Goal: Information Seeking & Learning: Learn about a topic

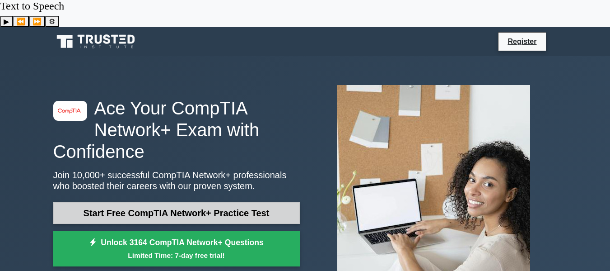
click at [239, 202] on link "Start Free CompTIA Network+ Practice Test" at bounding box center [176, 213] width 247 height 22
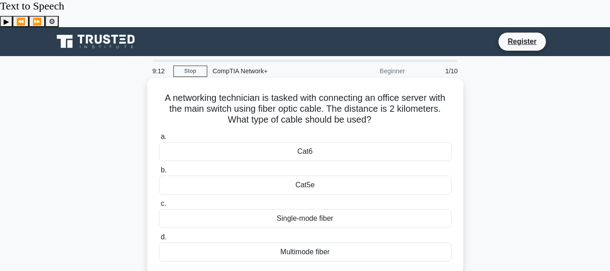
click at [340, 242] on div "Multimode fiber" at bounding box center [305, 251] width 293 height 19
click at [159, 234] on input "d. Multimode fiber" at bounding box center [159, 237] width 0 height 6
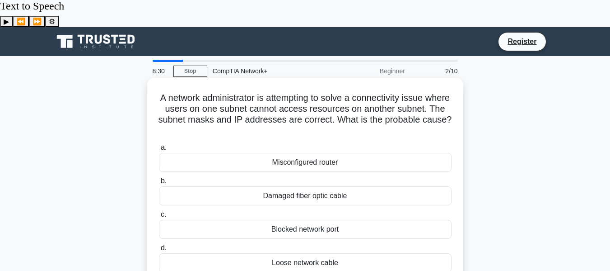
click at [335, 253] on div "Loose network cable" at bounding box center [305, 262] width 293 height 19
click at [159, 245] on input "d. Loose network cable" at bounding box center [159, 248] width 0 height 6
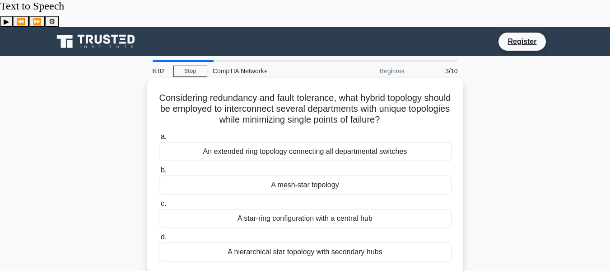
click at [252, 242] on div "A hierarchical star topology with secondary hubs" at bounding box center [305, 251] width 293 height 19
click at [159, 234] on input "d. A hierarchical star topology with secondary hubs" at bounding box center [159, 237] width 0 height 6
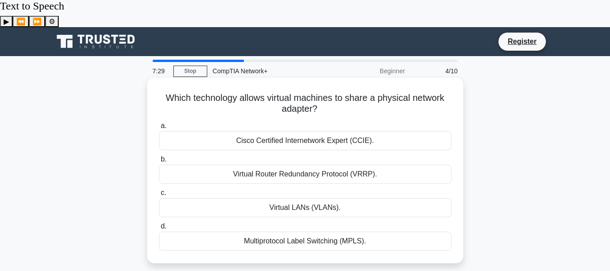
click at [267, 198] on div "Virtual LANs (VLANs)." at bounding box center [305, 207] width 293 height 19
click at [159, 190] on input "c. Virtual LANs (VLANs)." at bounding box center [159, 193] width 0 height 6
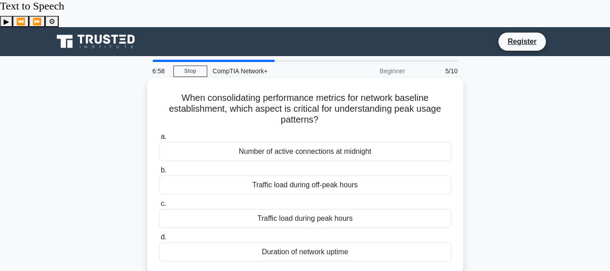
click at [292, 209] on div "Traffic load during peak hours" at bounding box center [305, 218] width 293 height 19
click at [159, 201] on input "c. Traffic load during peak hours" at bounding box center [159, 204] width 0 height 6
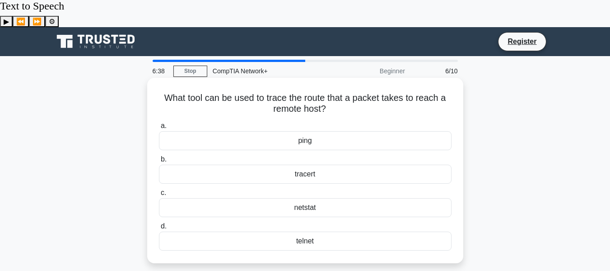
click at [310, 131] on div "ping" at bounding box center [305, 140] width 293 height 19
click at [159, 123] on input "a. ping" at bounding box center [159, 126] width 0 height 6
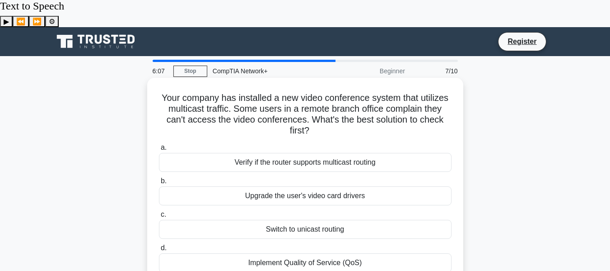
click at [297, 253] on div "Implement Quality of Service (QoS)" at bounding box center [305, 262] width 293 height 19
click at [159, 245] on input "d. Implement Quality of Service (QoS)" at bounding box center [159, 248] width 0 height 6
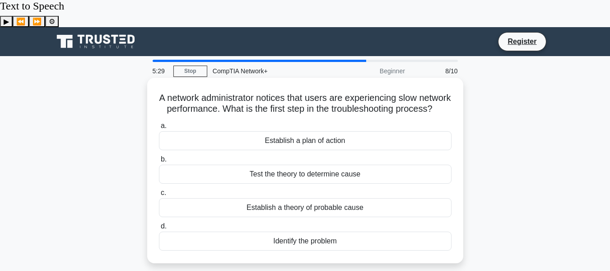
click at [299, 231] on div "Identify the problem" at bounding box center [305, 240] width 293 height 19
click at [159, 226] on input "d. Identify the problem" at bounding box center [159, 226] width 0 height 6
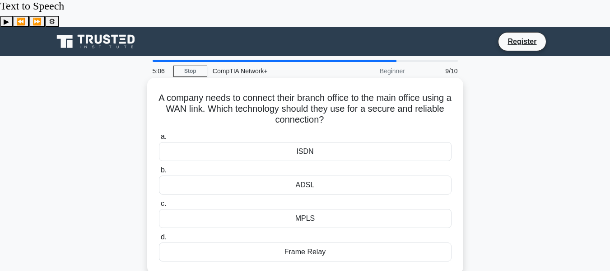
click at [312, 142] on div "ISDN" at bounding box center [305, 151] width 293 height 19
click at [159, 134] on input "a. ISDN" at bounding box center [159, 137] width 0 height 6
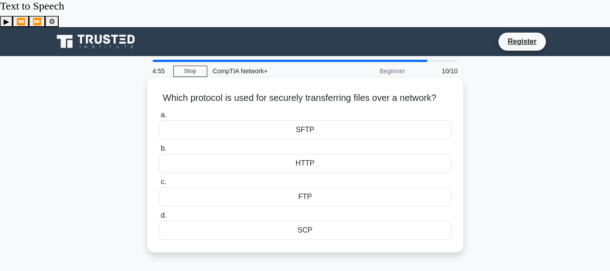
click at [301, 187] on div "FTP" at bounding box center [305, 196] width 293 height 19
click at [159, 182] on input "c. FTP" at bounding box center [159, 182] width 0 height 6
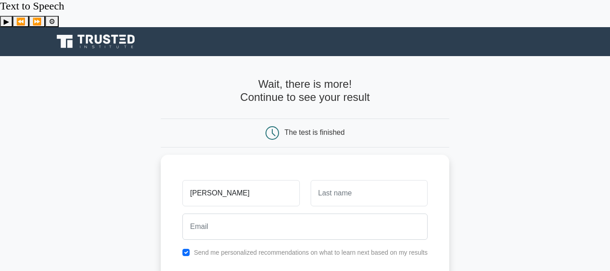
type input "[PERSON_NAME]"
type input "badreddin"
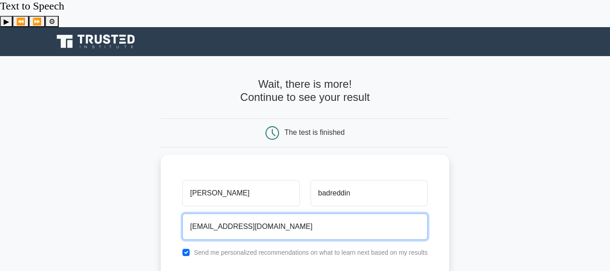
type input "[EMAIL_ADDRESS][DOMAIN_NAME]"
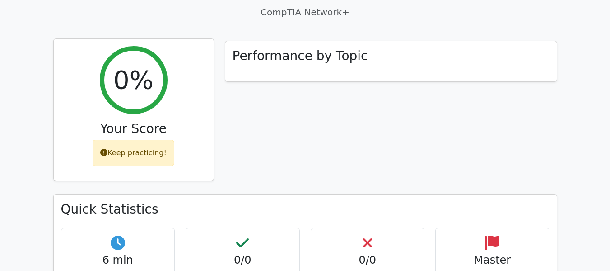
scroll to position [407, 0]
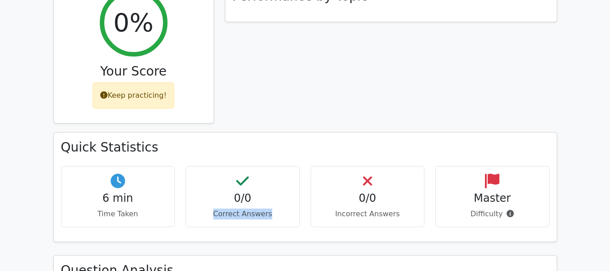
drag, startPoint x: 217, startPoint y: 155, endPoint x: 273, endPoint y: 158, distance: 56.1
click at [273, 208] on p "Correct Answers" at bounding box center [242, 213] width 99 height 11
drag, startPoint x: 340, startPoint y: 157, endPoint x: 403, endPoint y: 159, distance: 63.3
click at [403, 166] on div "0/0 Incorrect Answers" at bounding box center [368, 196] width 114 height 61
click at [405, 208] on p "Incorrect Answers" at bounding box center [368, 213] width 99 height 11
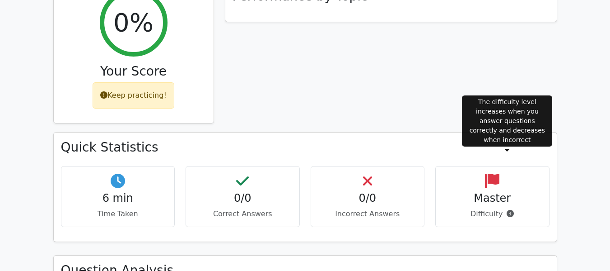
drag, startPoint x: 492, startPoint y: 155, endPoint x: 511, endPoint y: 155, distance: 19.0
click at [511, 208] on p "Difficulty" at bounding box center [492, 213] width 99 height 11
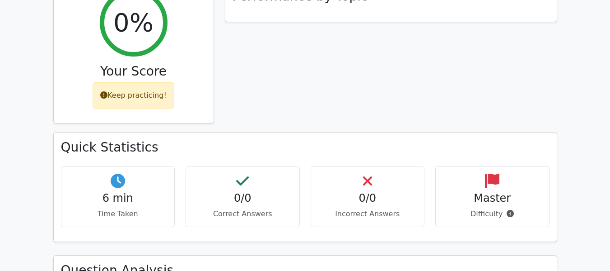
click at [453, 208] on p "Difficulty" at bounding box center [492, 213] width 99 height 11
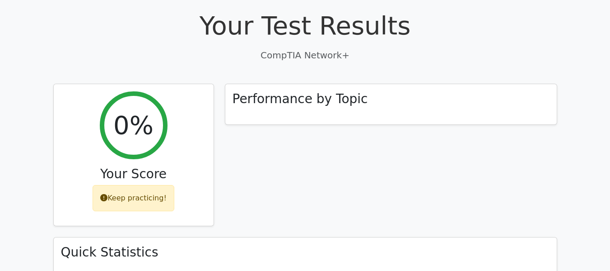
scroll to position [226, 0]
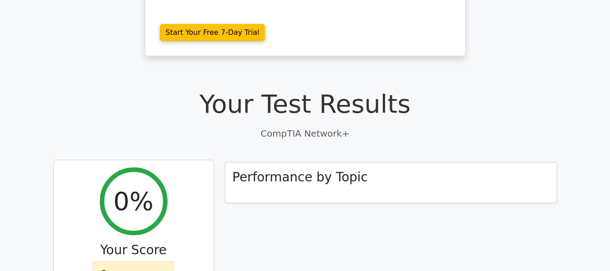
click at [106, 270] on icon at bounding box center [103, 273] width 7 height 7
click at [112, 242] on h3 "Your Score" at bounding box center [133, 249] width 145 height 15
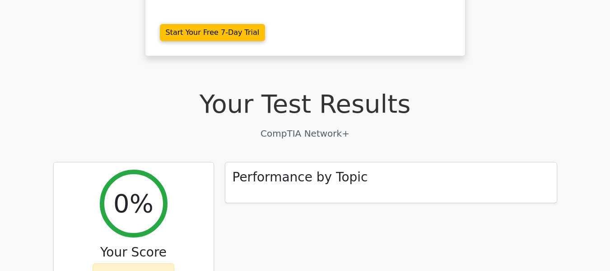
click at [384, 188] on div "Performance by Topic" at bounding box center [391, 239] width 343 height 154
click at [311, 167] on h3 "Performance by Topic" at bounding box center [301, 174] width 136 height 15
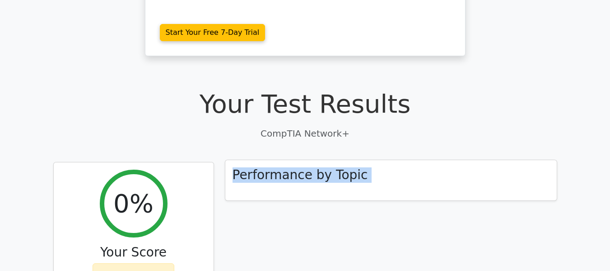
click at [311, 167] on h3 "Performance by Topic" at bounding box center [301, 174] width 136 height 15
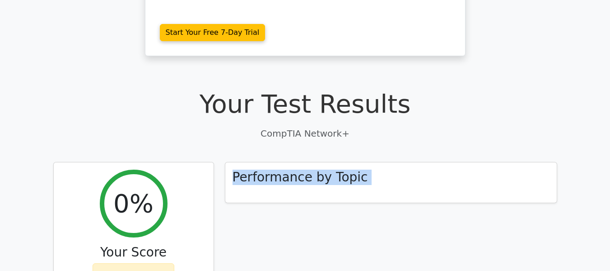
click at [476, 175] on div "Performance by Topic" at bounding box center [391, 239] width 343 height 154
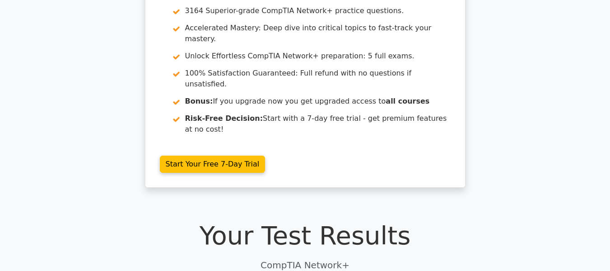
scroll to position [0, 0]
